Goal: Task Accomplishment & Management: Complete application form

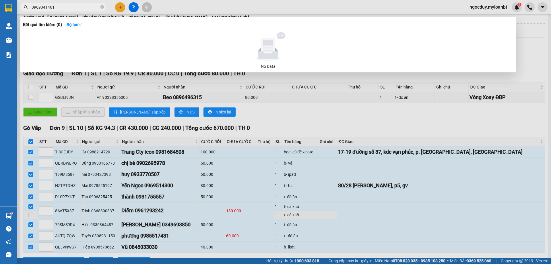
click at [125, 8] on div at bounding box center [275, 132] width 551 height 264
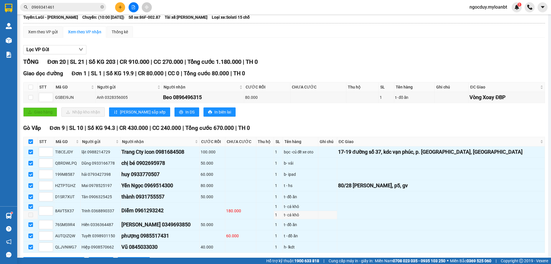
click at [121, 7] on icon "plus" at bounding box center [120, 7] width 4 height 4
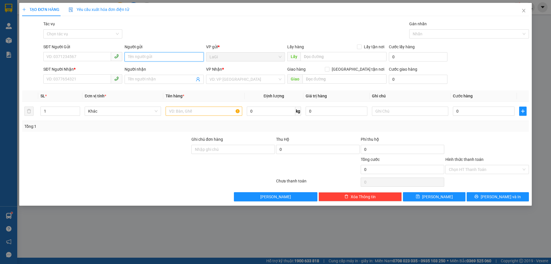
click at [155, 57] on input "Người gửi" at bounding box center [164, 56] width 79 height 9
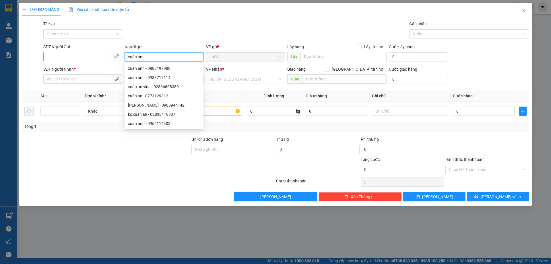
type input "xuân an"
click at [84, 56] on input "SĐT Người Gửi" at bounding box center [77, 56] width 68 height 9
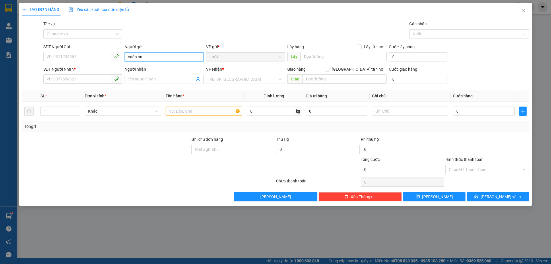
click at [162, 59] on input "xuân an" at bounding box center [164, 56] width 79 height 9
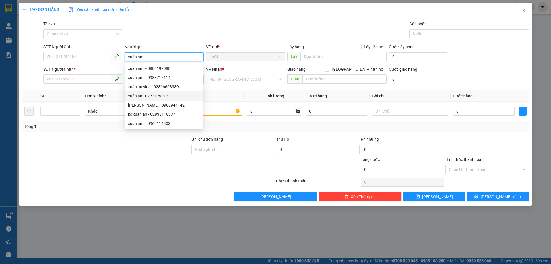
click at [178, 97] on div "xuân an - 0773129312" at bounding box center [164, 96] width 72 height 6
type input "0773129312"
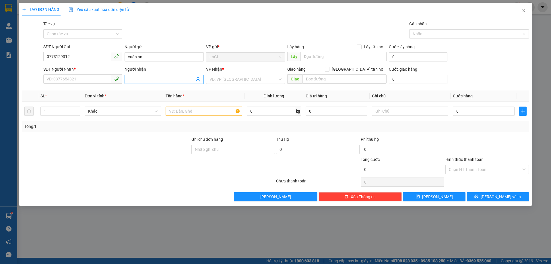
click at [156, 82] on input "Người nhận" at bounding box center [161, 79] width 66 height 6
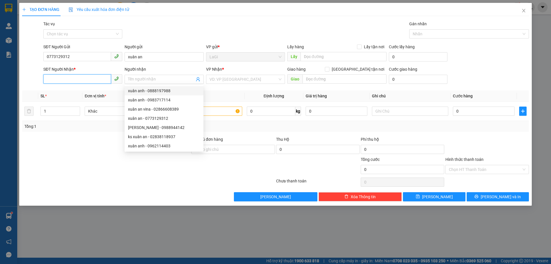
click at [86, 80] on input "SĐT Người Nhận *" at bounding box center [77, 78] width 68 height 9
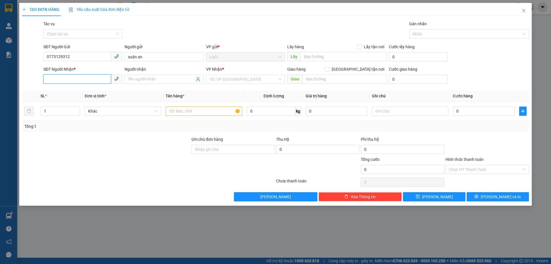
click at [86, 80] on input "SĐT Người Nhận *" at bounding box center [77, 78] width 68 height 9
type input "090832550"
click at [166, 79] on input "Người nhận" at bounding box center [161, 79] width 66 height 6
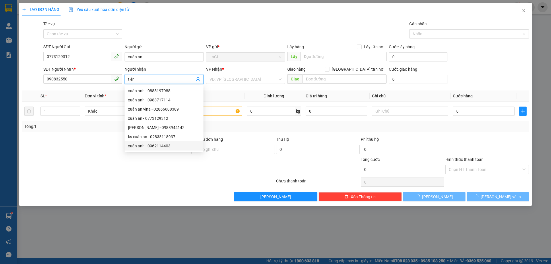
type input "tiến"
click at [117, 187] on div at bounding box center [149, 181] width 254 height 11
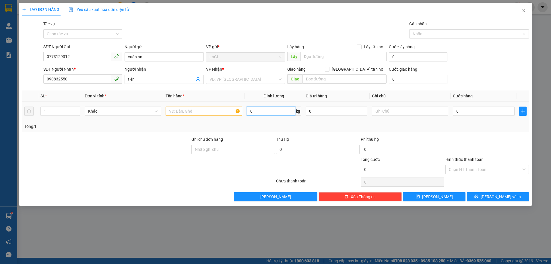
click at [276, 114] on input "0" at bounding box center [271, 110] width 49 height 9
type input "1"
click at [200, 111] on input "text" at bounding box center [204, 110] width 76 height 9
type input "hồ sơ"
click at [150, 166] on div at bounding box center [106, 166] width 169 height 20
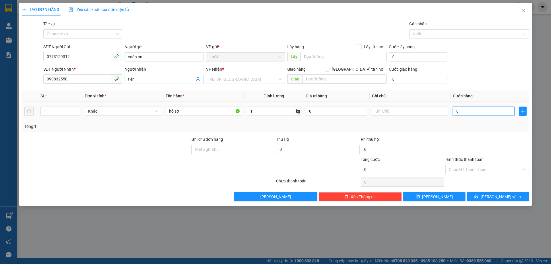
click at [503, 109] on input "0" at bounding box center [484, 110] width 62 height 9
type input "3"
type input "30"
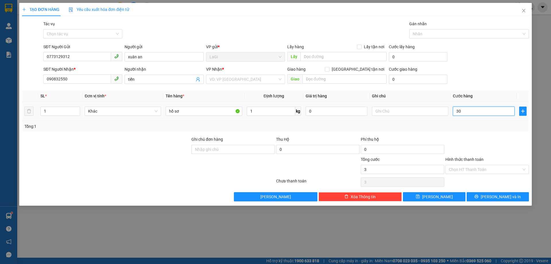
type input "30"
click at [474, 168] on input "Hình thức thanh toán" at bounding box center [485, 169] width 73 height 9
type input "30.000"
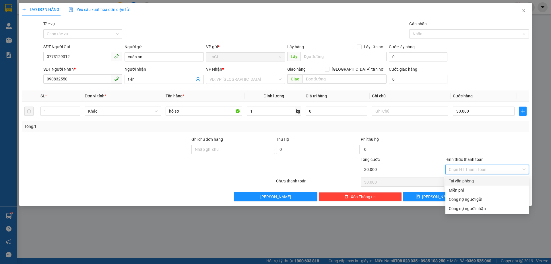
click at [462, 178] on div "Tại văn phòng" at bounding box center [487, 181] width 77 height 6
type input "0"
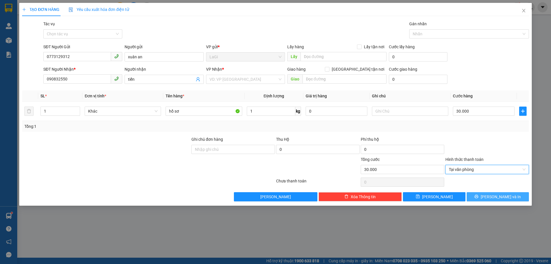
click at [478, 195] on icon "printer" at bounding box center [476, 196] width 4 height 4
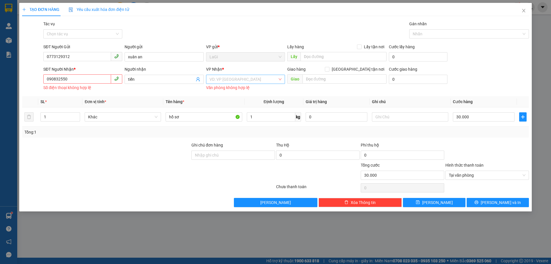
click at [228, 79] on input "search" at bounding box center [244, 79] width 68 height 9
click at [246, 107] on div "Quận 10" at bounding box center [246, 109] width 72 height 6
click at [476, 200] on button "[PERSON_NAME] và In" at bounding box center [498, 202] width 62 height 9
click at [499, 200] on span "[PERSON_NAME] và In" at bounding box center [501, 202] width 40 height 6
click at [502, 203] on span "[PERSON_NAME] và In" at bounding box center [501, 202] width 40 height 6
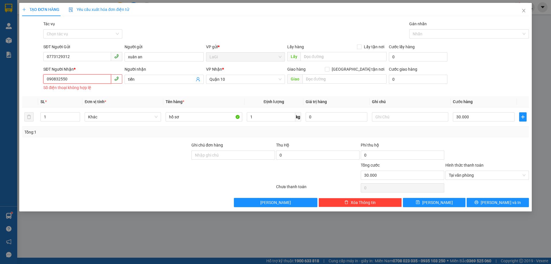
click at [74, 79] on input "090832550" at bounding box center [77, 78] width 68 height 9
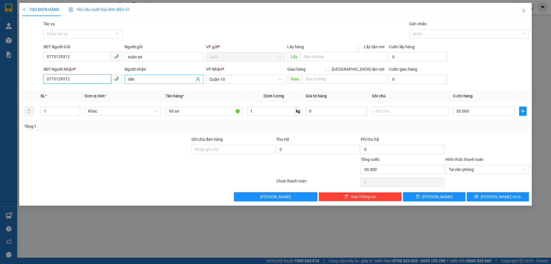
type input "0773129312"
click at [172, 81] on input "tiến" at bounding box center [161, 79] width 66 height 6
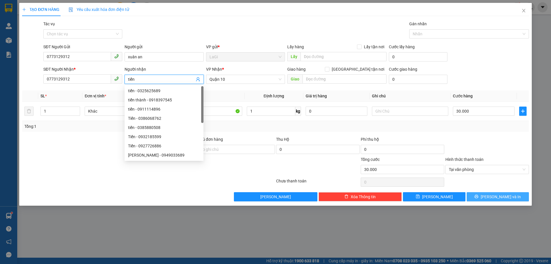
click at [505, 195] on span "[PERSON_NAME] và In" at bounding box center [501, 196] width 40 height 6
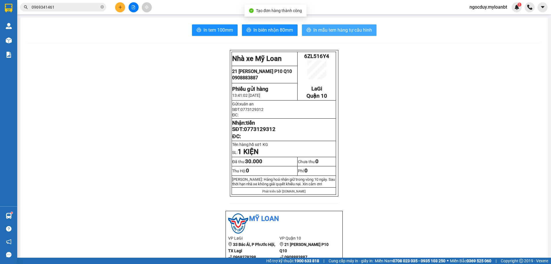
click at [321, 30] on span "In mẫu tem hàng tự cấu hình" at bounding box center [342, 29] width 59 height 7
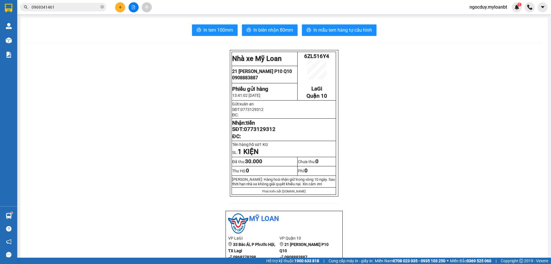
click at [122, 5] on icon "plus" at bounding box center [120, 7] width 4 height 4
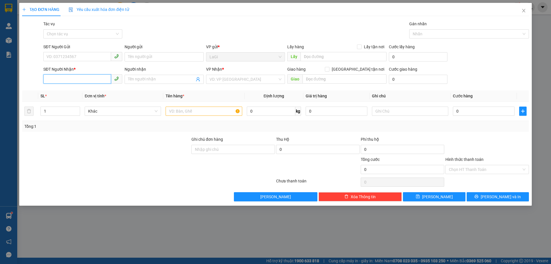
click at [98, 81] on input "SĐT Người Nhận *" at bounding box center [77, 78] width 68 height 9
type input "0397793730"
click at [135, 80] on input "Người nhận" at bounding box center [161, 79] width 66 height 6
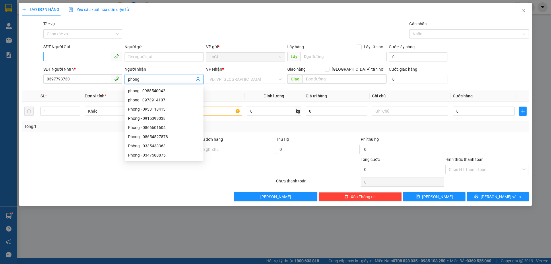
type input "phong"
click at [76, 59] on input "SĐT Người Gửi" at bounding box center [77, 56] width 68 height 9
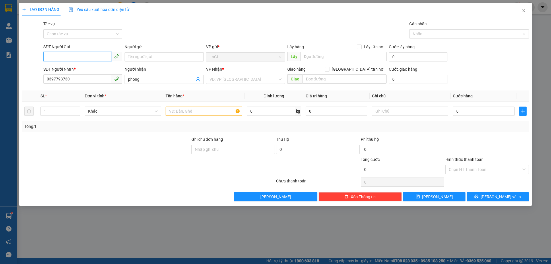
click at [76, 59] on input "SĐT Người Gửi" at bounding box center [77, 56] width 68 height 9
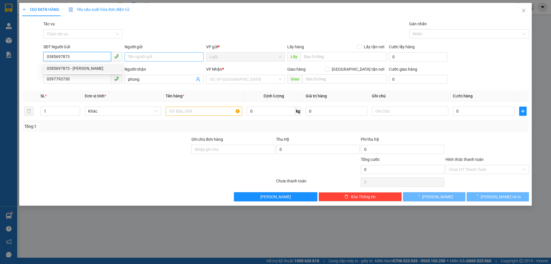
type input "0385697873"
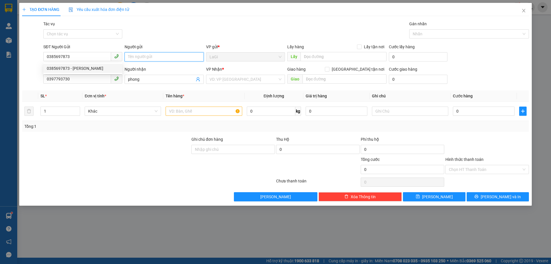
click at [167, 56] on input "Người gửi" at bounding box center [164, 56] width 79 height 9
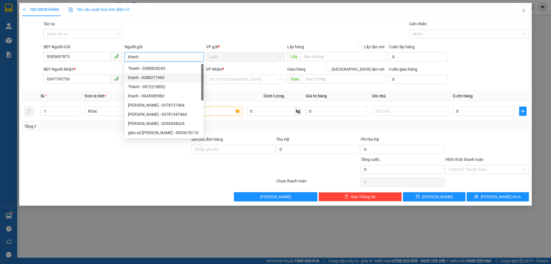
type input "thanh"
click at [88, 155] on div at bounding box center [106, 146] width 169 height 20
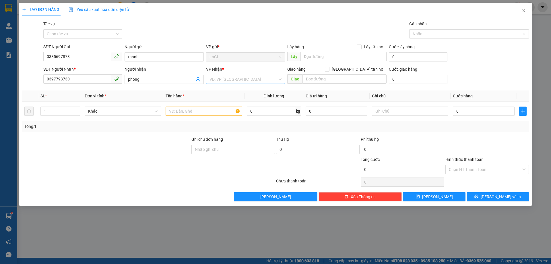
click at [251, 80] on input "search" at bounding box center [244, 79] width 68 height 9
click at [231, 113] on div "Quận 10" at bounding box center [245, 108] width 79 height 9
click at [216, 114] on input "text" at bounding box center [204, 110] width 76 height 9
click at [259, 110] on input "0" at bounding box center [271, 110] width 49 height 9
type input "5"
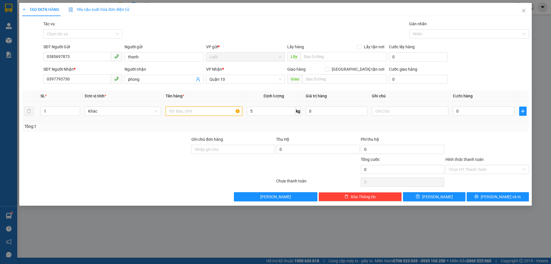
click at [208, 114] on input "text" at bounding box center [204, 110] width 76 height 9
type input "h"
type input "t-hs"
click at [492, 108] on input "0" at bounding box center [484, 110] width 62 height 9
type input "4"
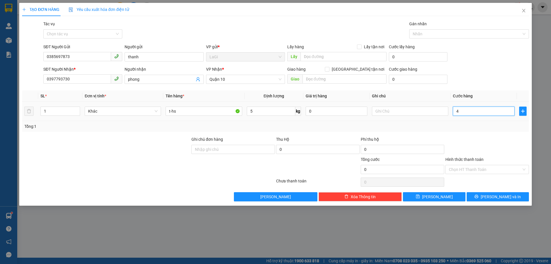
type input "4"
type input "40"
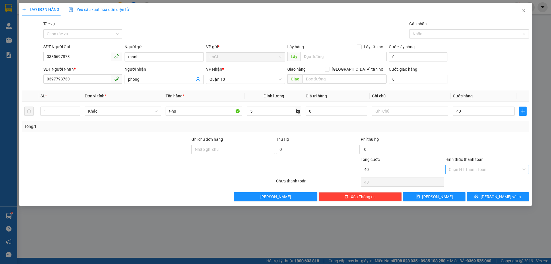
click at [520, 168] on input "Hình thức thanh toán" at bounding box center [485, 169] width 73 height 9
type input "40.000"
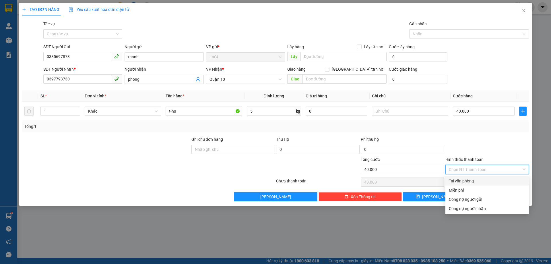
click at [492, 180] on div "Tại văn phòng" at bounding box center [487, 181] width 77 height 6
type input "0"
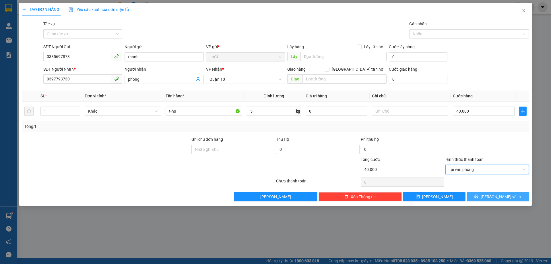
click at [503, 196] on span "[PERSON_NAME] và In" at bounding box center [501, 196] width 40 height 6
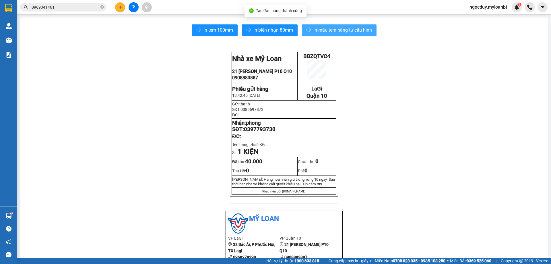
click at [350, 32] on span "In mẫu tem hàng tự cấu hình" at bounding box center [342, 29] width 59 height 7
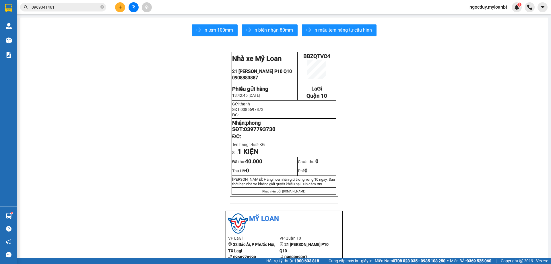
click at [87, 10] on input "0969341461" at bounding box center [66, 7] width 68 height 6
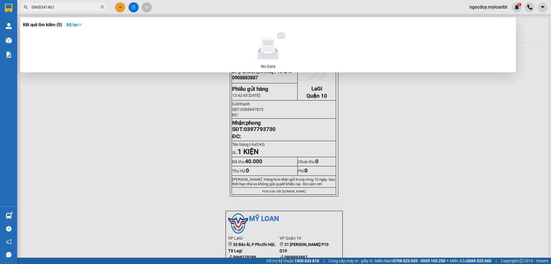
click at [87, 10] on input "0969341461" at bounding box center [66, 7] width 68 height 6
type input "2"
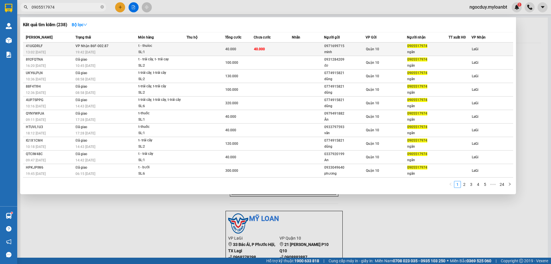
type input "0905517974"
click at [172, 54] on div "SL: 1" at bounding box center [159, 52] width 43 height 6
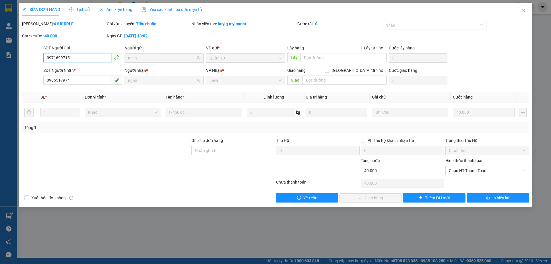
type input "0971699715"
type input "minh"
type input "0905517974"
type input "ngân"
type input "0"
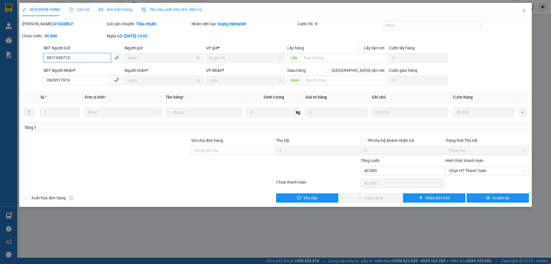
type input "40.000"
click at [488, 171] on span "Chọn HT Thanh Toán" at bounding box center [487, 170] width 77 height 9
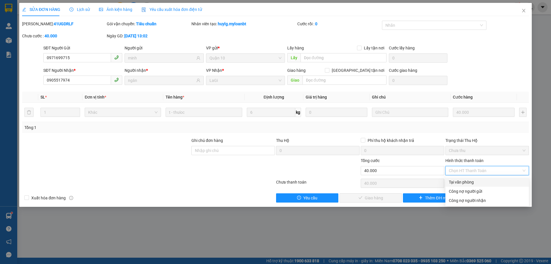
click at [489, 184] on div "Tại văn phòng" at bounding box center [487, 182] width 77 height 6
type input "0"
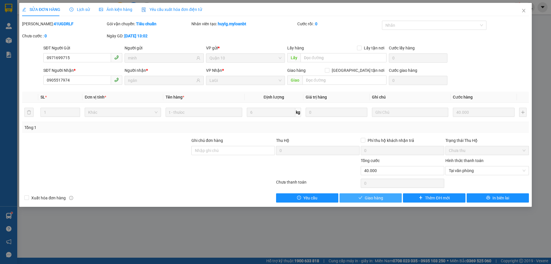
click at [381, 194] on button "Giao hàng" at bounding box center [371, 197] width 62 height 9
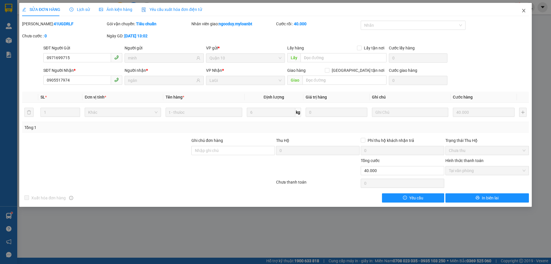
click at [525, 13] on icon "close" at bounding box center [524, 10] width 5 height 5
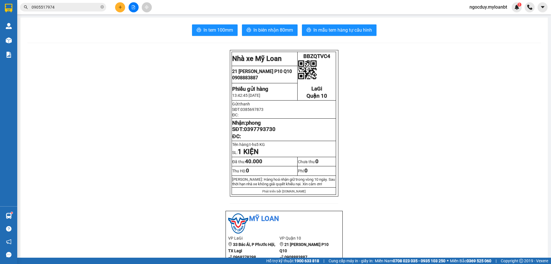
click at [86, 8] on input "0905517974" at bounding box center [66, 7] width 68 height 6
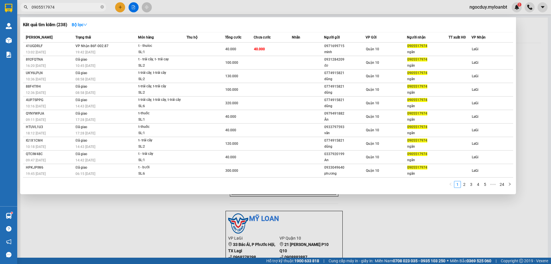
click at [86, 8] on input "0905517974" at bounding box center [66, 7] width 68 height 6
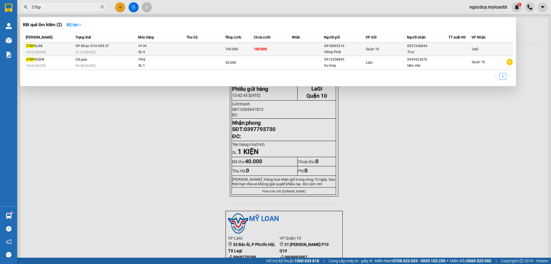
type input "37bp"
click at [241, 47] on div "160.000" at bounding box center [239, 49] width 28 height 6
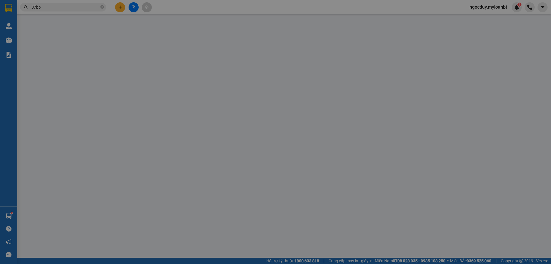
type input "0918095314"
type input "Hồng Phát"
type input "0937246844"
type input "Trực"
type input "0"
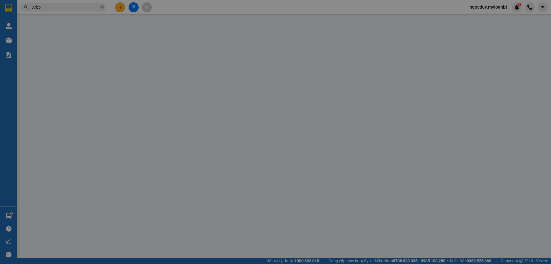
type input "160.000"
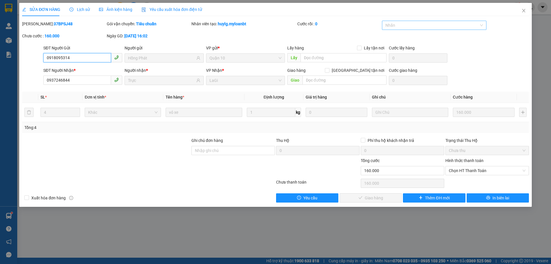
click at [427, 29] on div "Nhãn" at bounding box center [434, 25] width 105 height 9
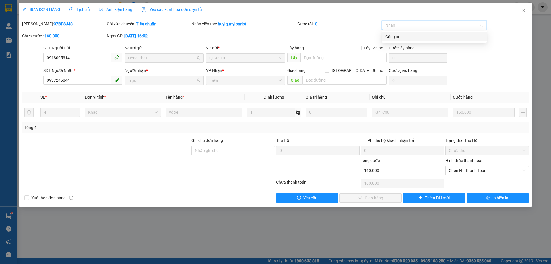
click at [426, 35] on div "Công nợ" at bounding box center [434, 37] width 98 height 6
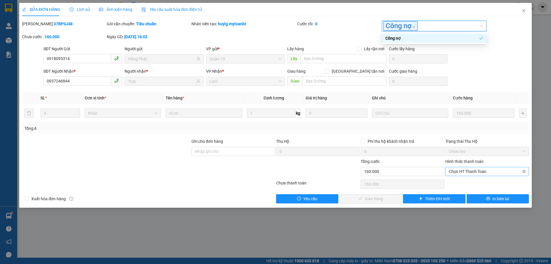
click at [489, 172] on span "Chọn HT Thanh Toán" at bounding box center [487, 171] width 77 height 9
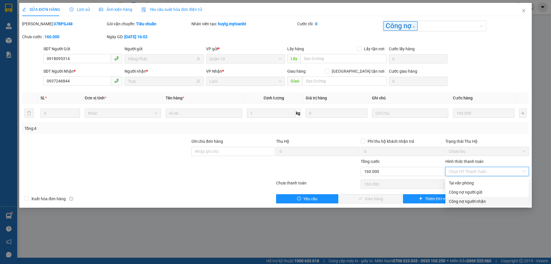
click at [480, 203] on div "Công nợ người nhận" at bounding box center [487, 201] width 77 height 6
type input "0"
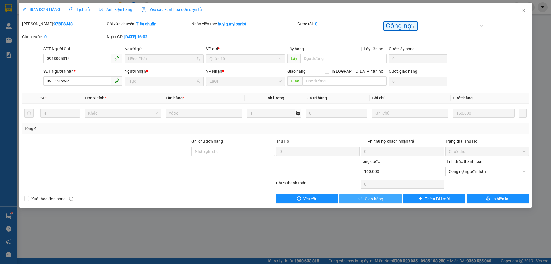
click at [374, 197] on span "Giao hàng" at bounding box center [374, 198] width 18 height 6
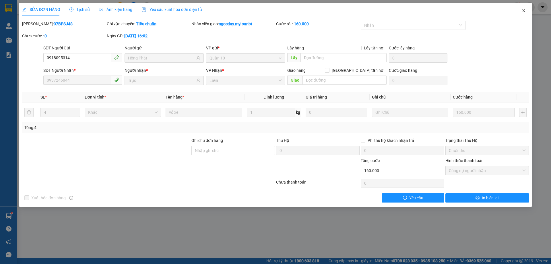
click at [524, 12] on icon "close" at bounding box center [524, 10] width 5 height 5
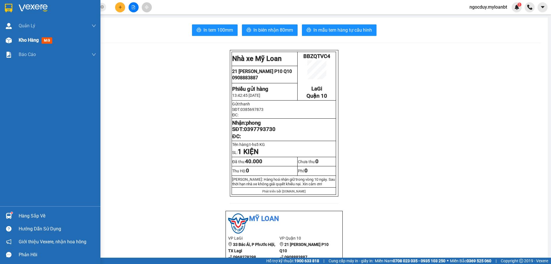
click at [13, 41] on div at bounding box center [9, 40] width 10 height 10
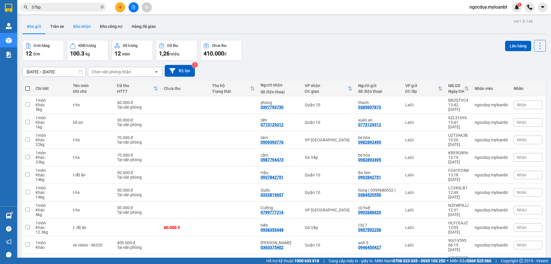
click at [86, 25] on button "Kho nhận" at bounding box center [82, 27] width 27 height 14
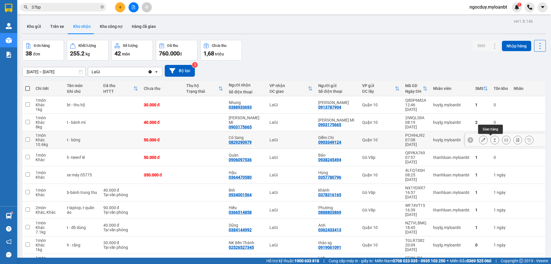
click at [493, 139] on icon at bounding box center [495, 140] width 4 height 4
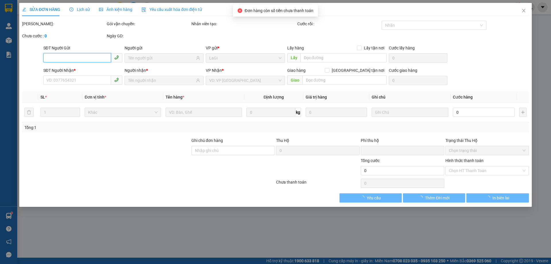
type input "0903349124"
type input "Diễm Chi"
type input "0829290979"
type input "Cô Sang"
type input "0"
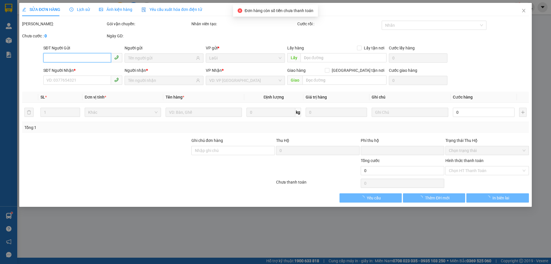
type input "50.000"
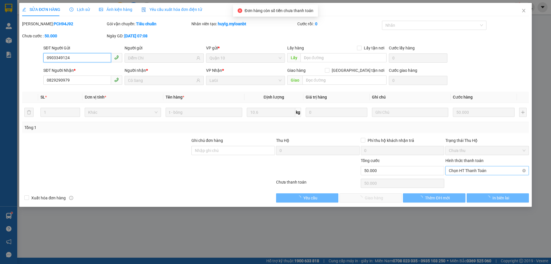
click at [470, 171] on span "Chọn HT Thanh Toán" at bounding box center [487, 170] width 77 height 9
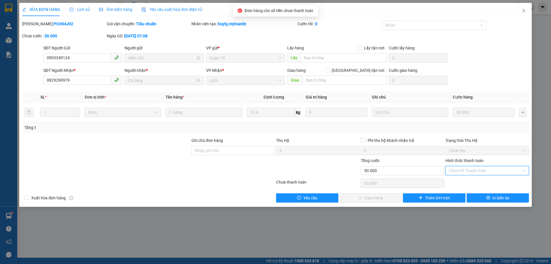
click at [465, 180] on div "Tại văn phòng" at bounding box center [487, 182] width 77 height 6
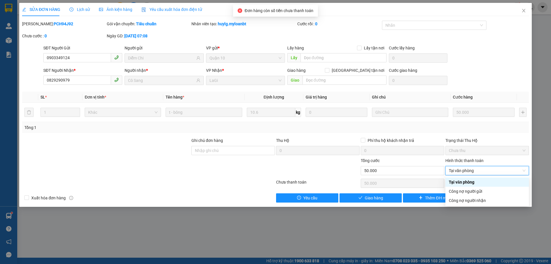
type input "0"
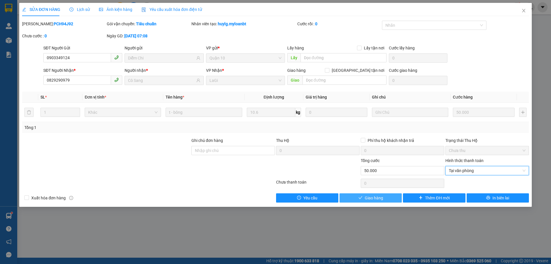
click at [393, 196] on button "Giao hàng" at bounding box center [371, 197] width 62 height 9
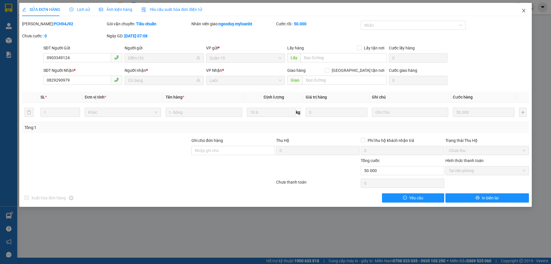
click at [516, 9] on span "Close" at bounding box center [524, 11] width 16 height 16
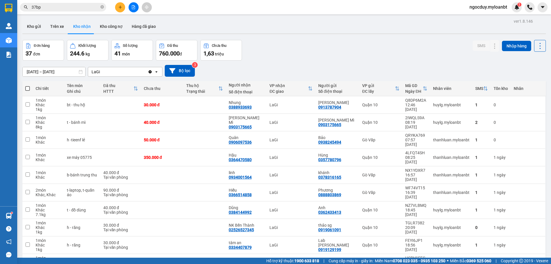
click at [66, 12] on div "Kết quả tìm kiếm ( 2 ) Bộ lọc Mã ĐH Trạng thái Món hàng Thu hộ Tổng cước Chưa c…" at bounding box center [56, 7] width 112 height 10
click at [63, 8] on input "37bp" at bounding box center [66, 7] width 68 height 6
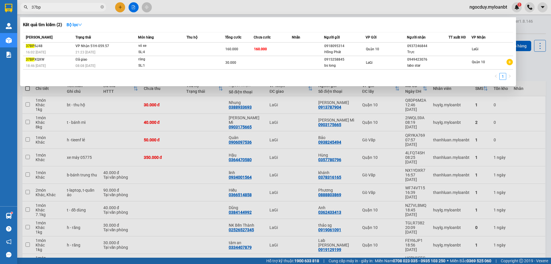
click at [63, 8] on input "37bp" at bounding box center [66, 7] width 68 height 6
type input "autq"
drag, startPoint x: 65, startPoint y: 175, endPoint x: 61, endPoint y: 179, distance: 4.9
click at [64, 175] on div at bounding box center [275, 132] width 551 height 264
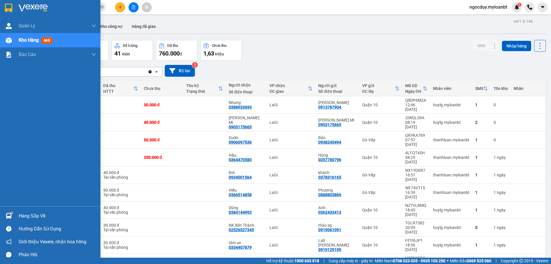
click at [8, 212] on div at bounding box center [9, 216] width 10 height 10
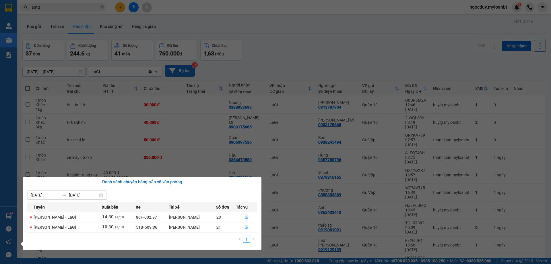
click at [211, 70] on section "Kết quả tìm kiếm ( 2 ) Bộ lọc Mã ĐH Trạng thái Món hàng Thu hộ Tổng cước Chưa c…" at bounding box center [275, 132] width 551 height 264
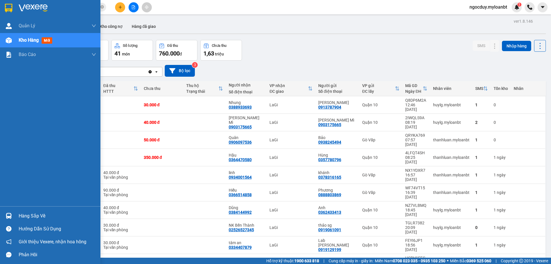
click at [8, 214] on img at bounding box center [9, 216] width 6 height 6
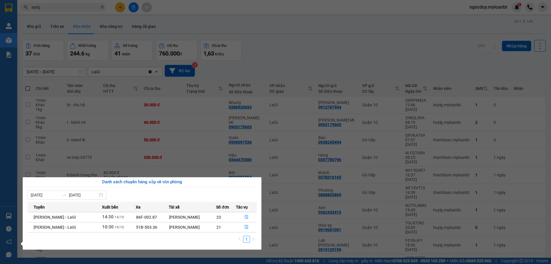
click at [127, 128] on section "Kết quả tìm kiếm ( 2 ) Bộ lọc Mã ĐH Trạng thái Món hàng Thu hộ Tổng cước Chưa c…" at bounding box center [275, 132] width 551 height 264
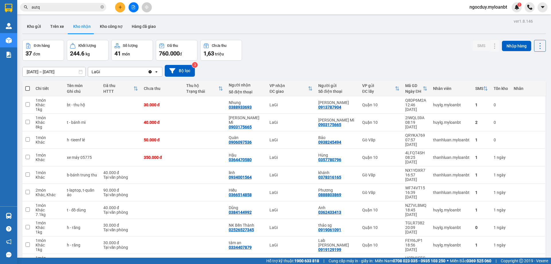
drag, startPoint x: 106, startPoint y: 27, endPoint x: 193, endPoint y: 20, distance: 87.8
click at [193, 20] on div "Kho gửi Trên xe Kho nhận Kho công nợ Hàng đã giao" at bounding box center [284, 27] width 524 height 15
click at [137, 11] on button at bounding box center [134, 7] width 10 height 10
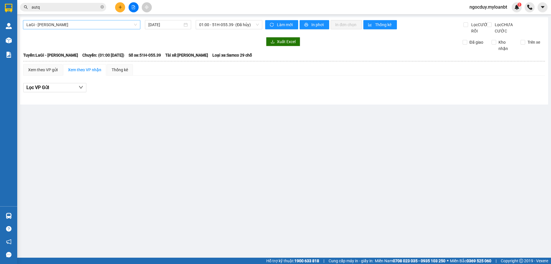
click at [105, 27] on span "LaGi - [PERSON_NAME]" at bounding box center [81, 24] width 111 height 9
